Goal: Task Accomplishment & Management: Use online tool/utility

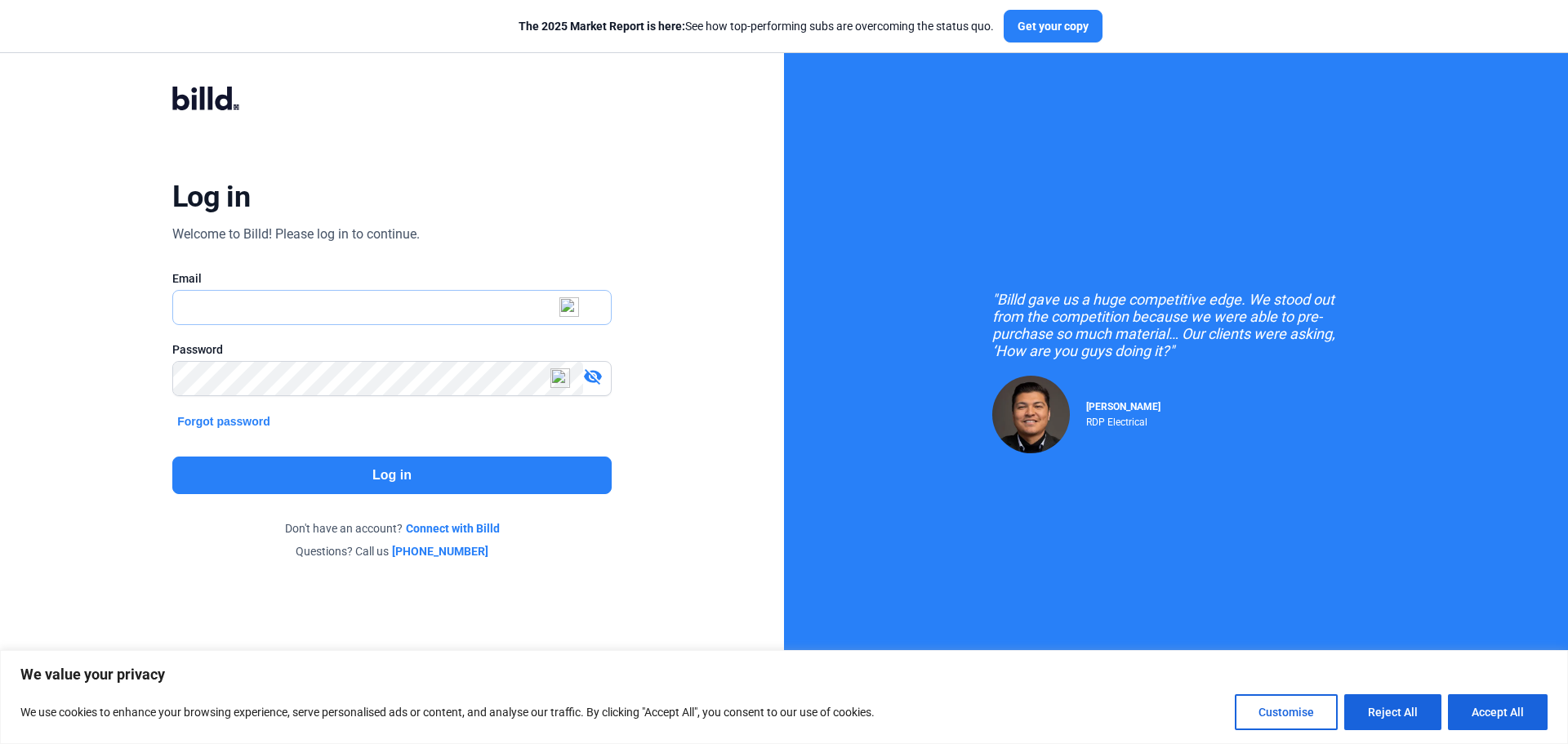
type input "[PERSON_NAME][EMAIL_ADDRESS][DOMAIN_NAME]"
click at [348, 477] on button "Log in" at bounding box center [391, 475] width 439 height 38
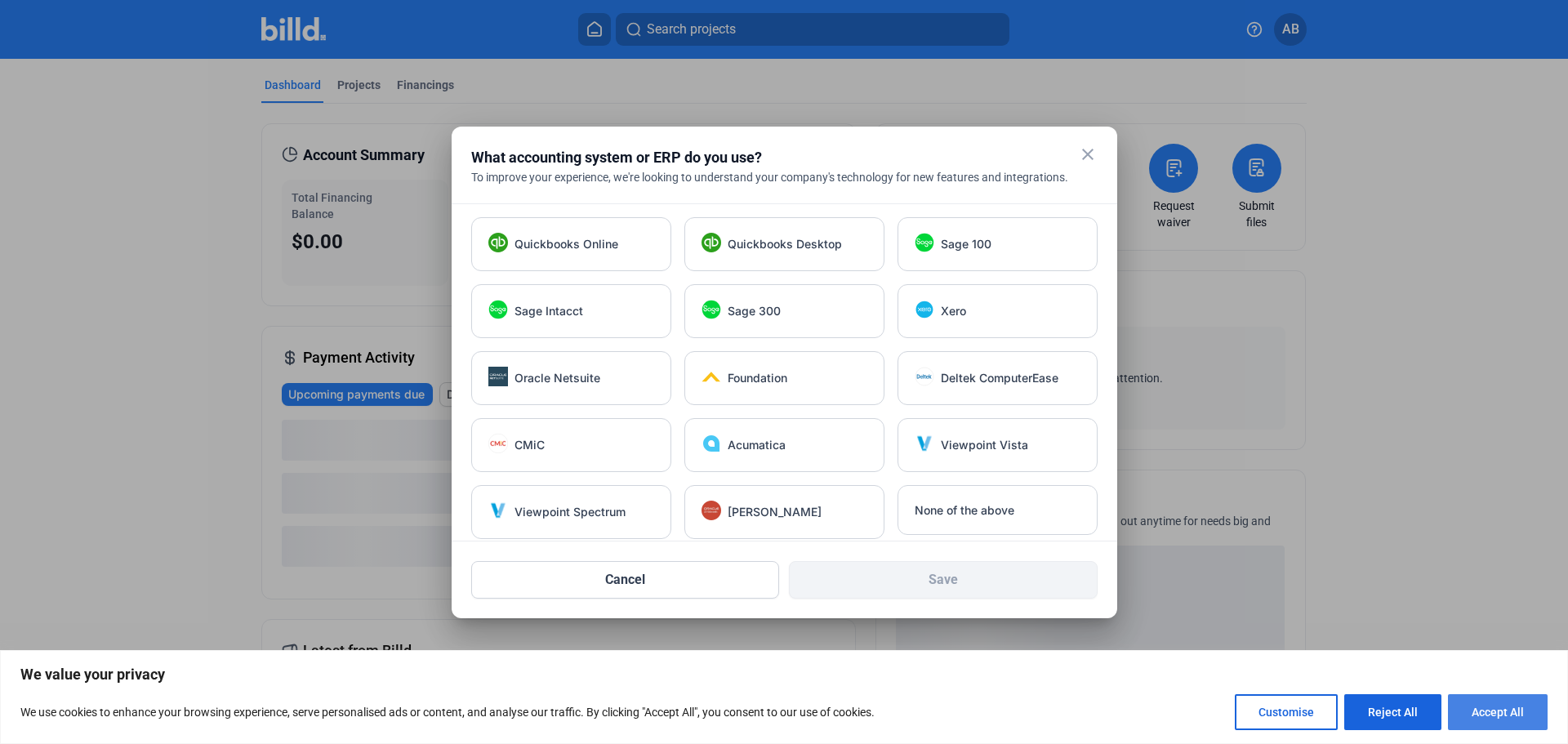
click at [1501, 715] on button "Accept All" at bounding box center [1497, 712] width 100 height 36
checkbox input "true"
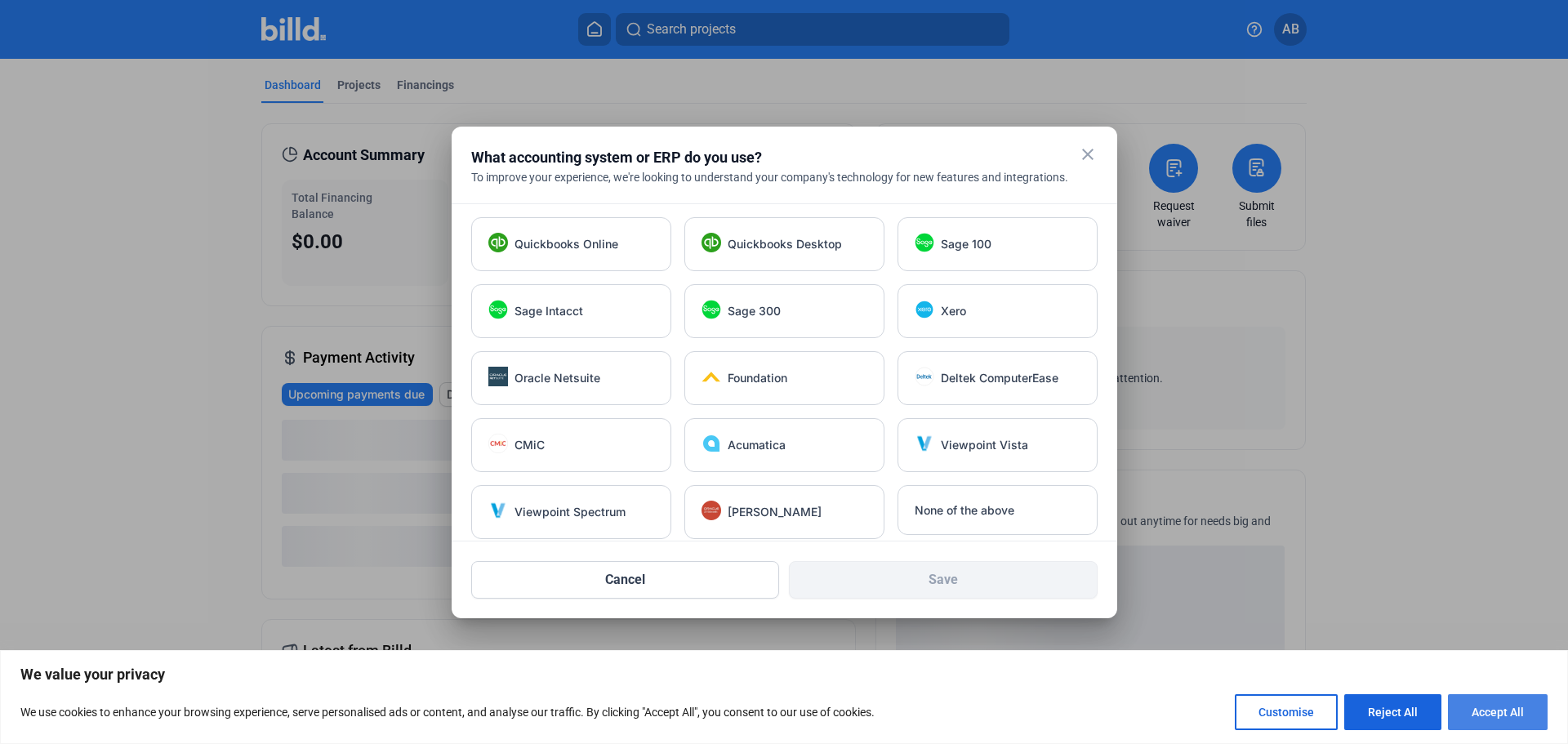
checkbox input "true"
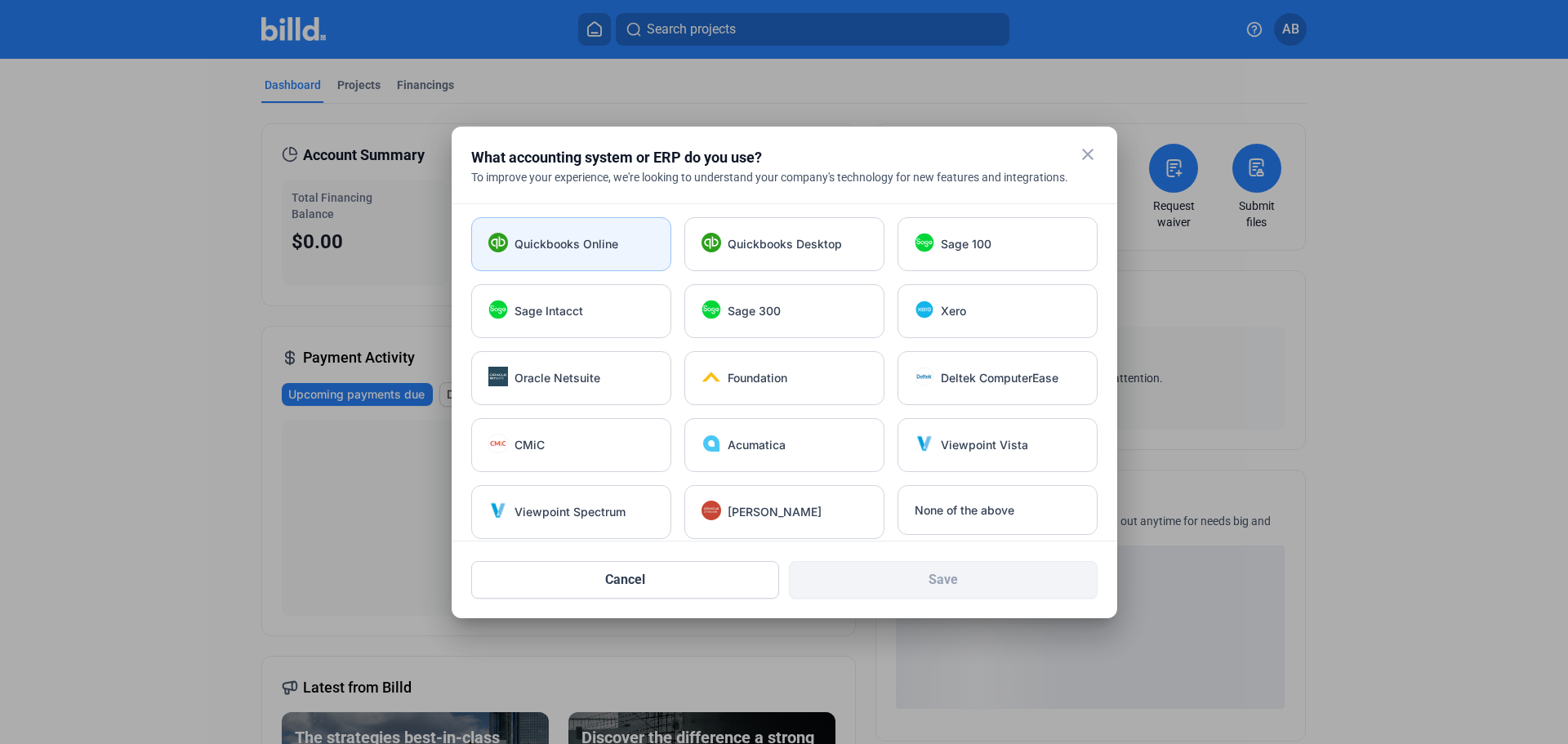
click at [598, 260] on div "Quickbooks Online" at bounding box center [571, 244] width 200 height 54
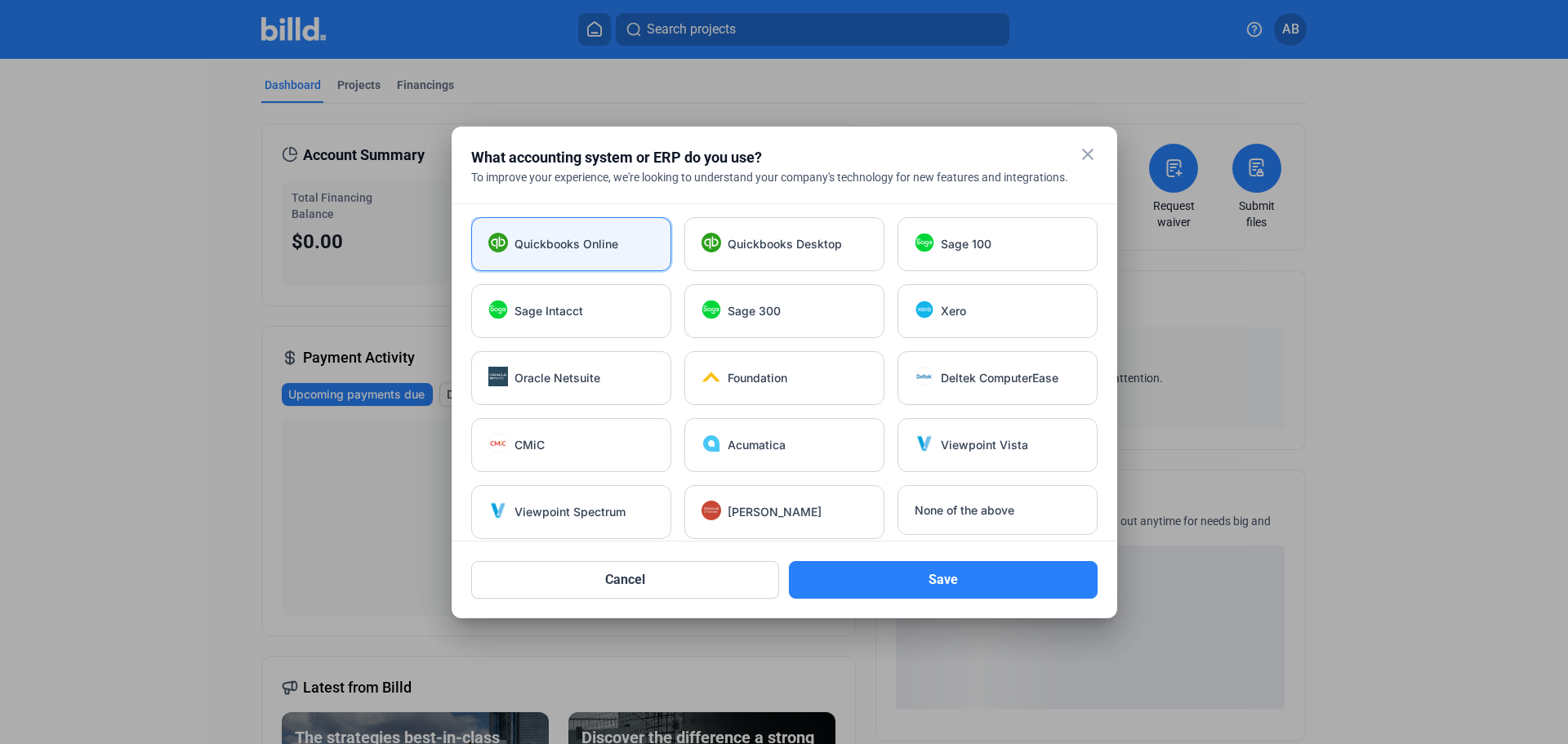
click at [830, 274] on div "Quickbooks Online Quickbooks Desktop Sage 100 Sage Intacct Sage 300 Xero Oracle…" at bounding box center [784, 378] width 626 height 322
click at [825, 253] on div "Quickbooks Desktop" at bounding box center [784, 244] width 200 height 54
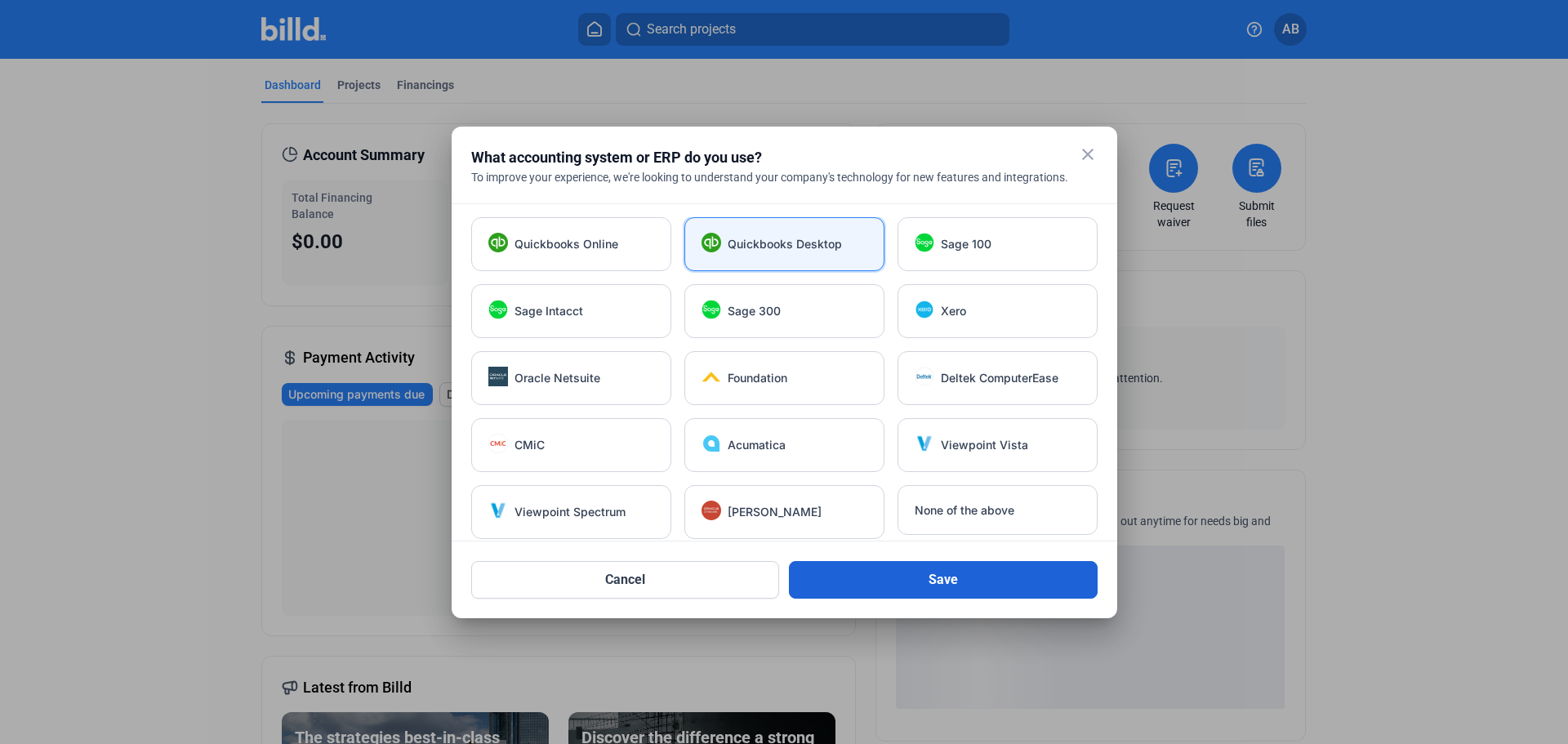
click at [914, 583] on button "Save" at bounding box center [943, 580] width 309 height 38
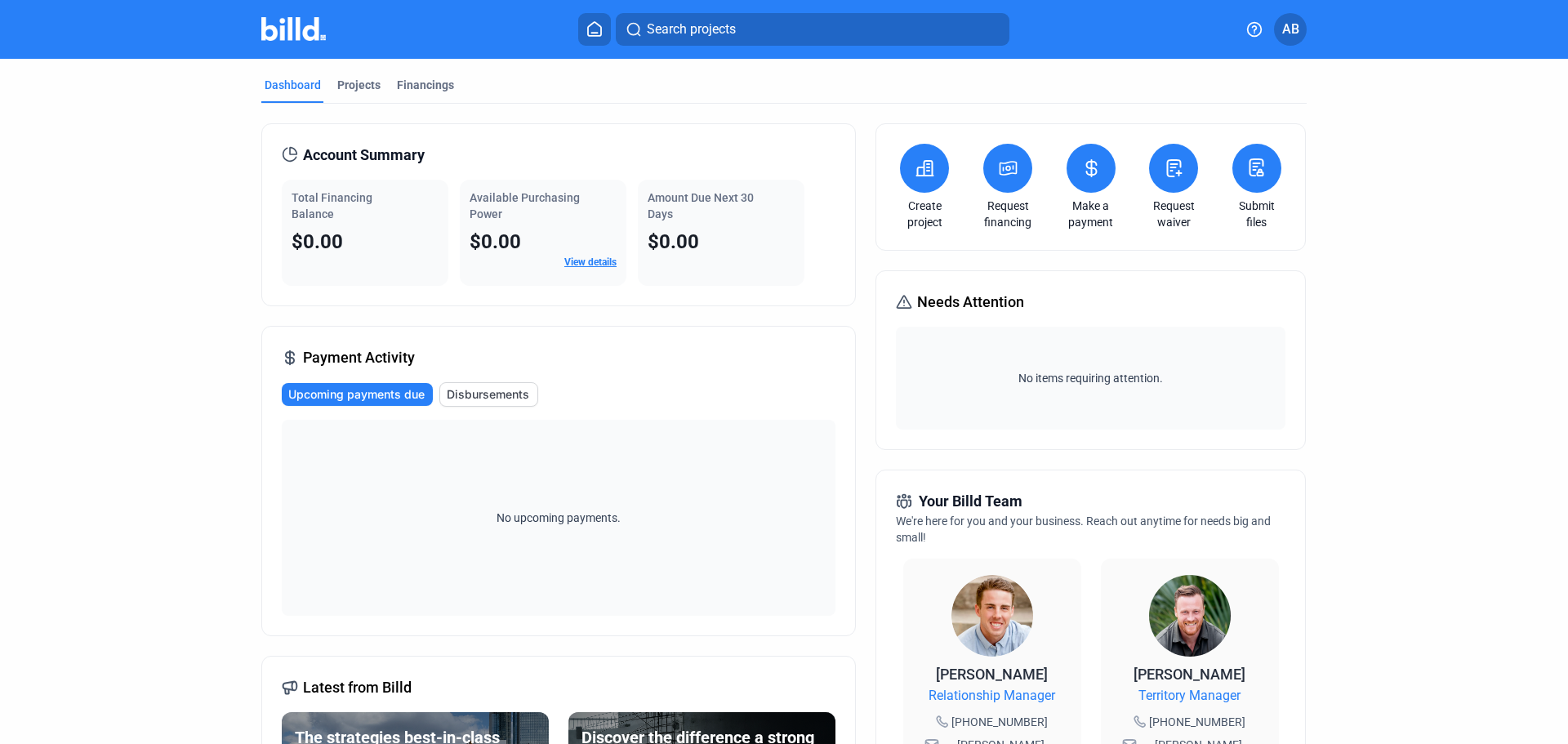
click at [1243, 185] on button at bounding box center [1257, 167] width 49 height 49
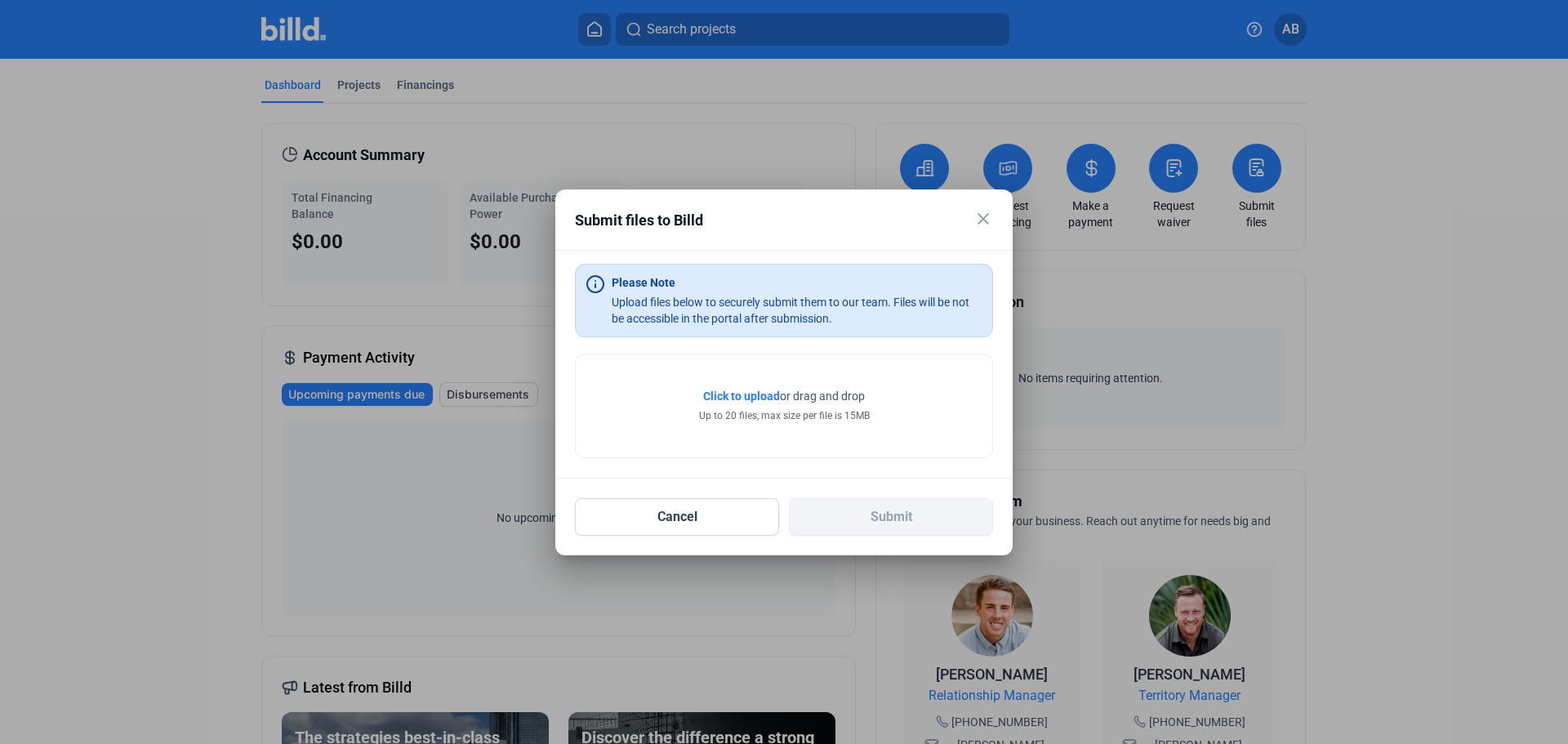
drag, startPoint x: 748, startPoint y: 392, endPoint x: 905, endPoint y: 391, distance: 157.0
click at [905, 391] on div "Click to upload Tap to upload or drag and drop Up to 20 files, max size per fil…" at bounding box center [784, 405] width 416 height 103
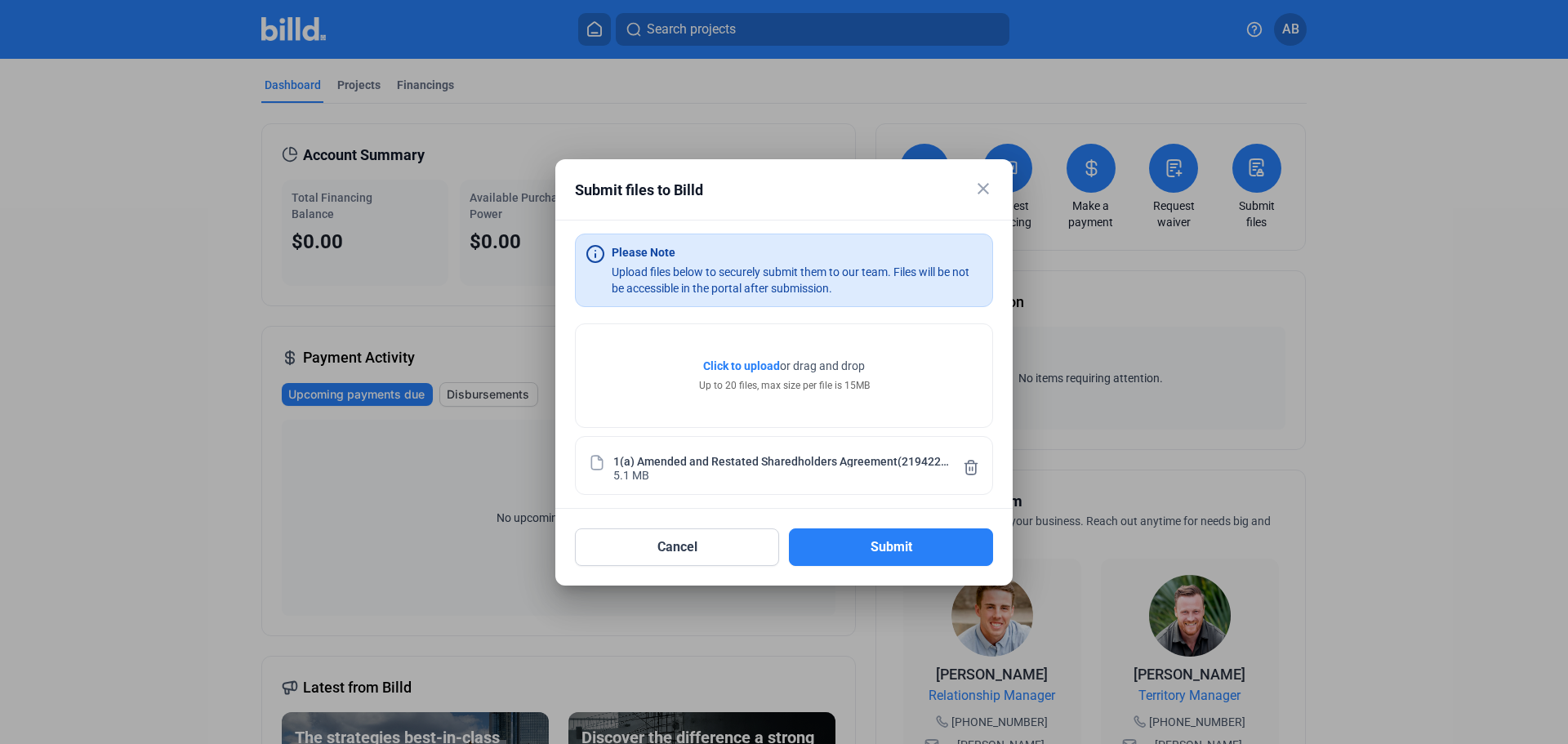
drag, startPoint x: 908, startPoint y: 557, endPoint x: -199, endPoint y: 484, distance: 1109.4
click at [0, 484] on html "We value your privacy We use cookies to enhance your browsing experience, serve…" at bounding box center [784, 372] width 1568 height 744
click at [939, 545] on button "Submit" at bounding box center [891, 547] width 204 height 38
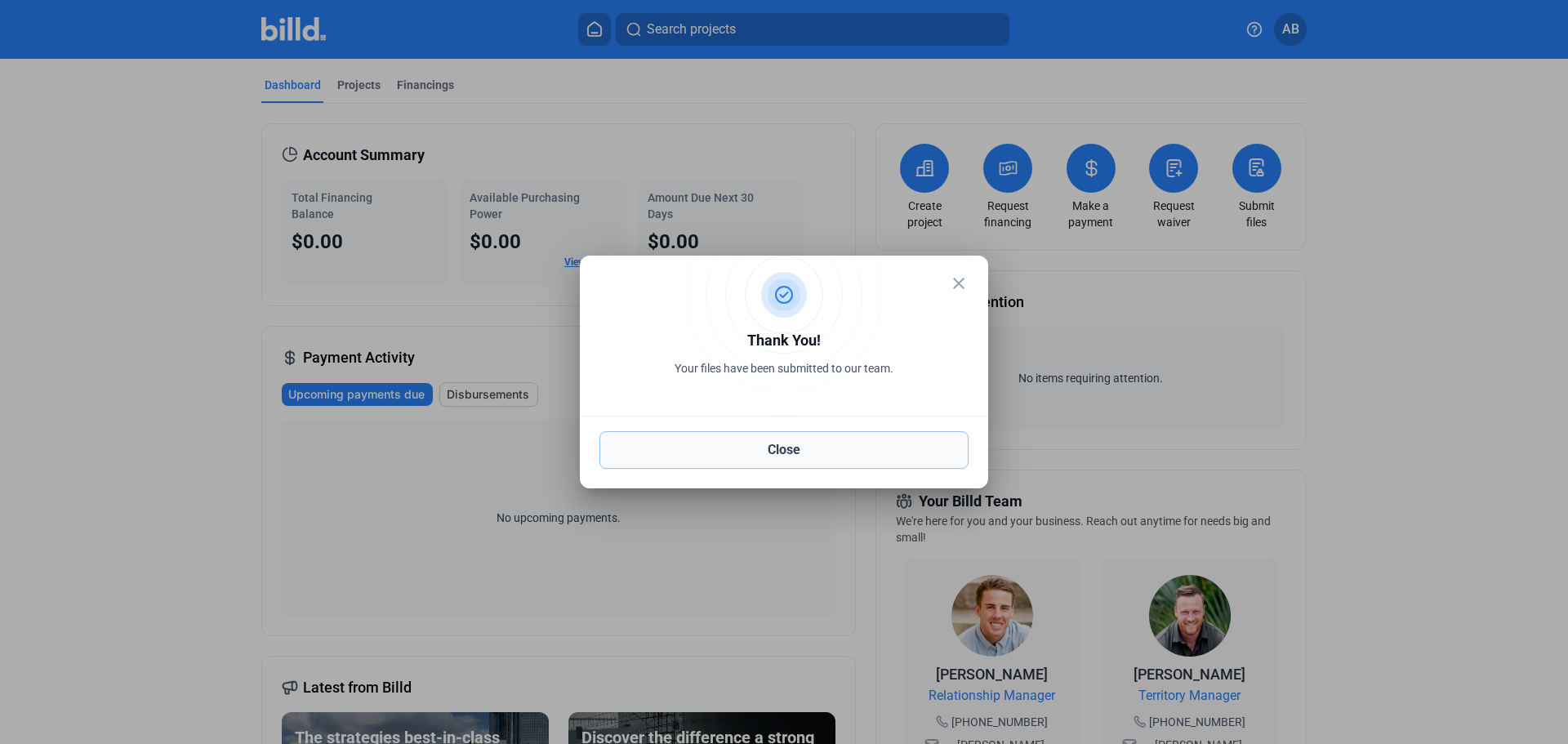
click at [810, 455] on button "Close" at bounding box center [784, 450] width 369 height 38
